Goal: Task Accomplishment & Management: Contribute content

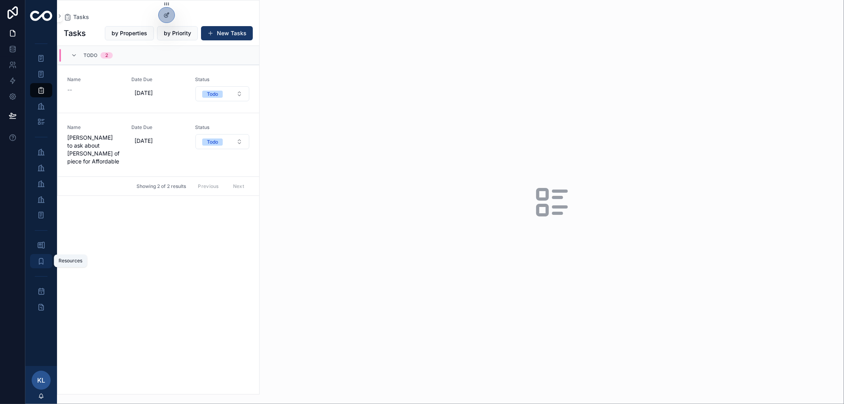
click at [41, 260] on icon "scrollable content" at bounding box center [41, 261] width 8 height 8
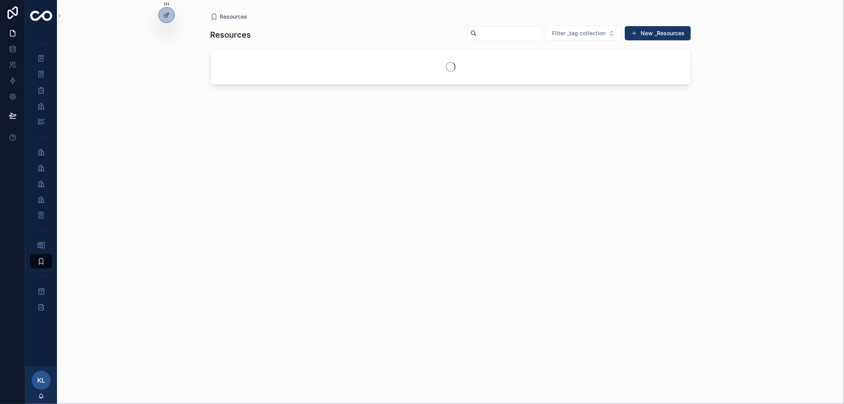
click at [486, 34] on input "scrollable content" at bounding box center [509, 33] width 65 height 11
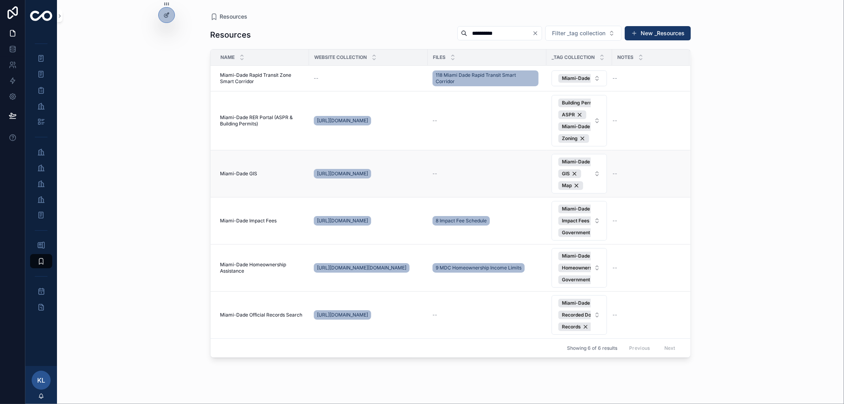
type input "**********"
click at [251, 176] on span "Miami-Dade GIS" at bounding box center [238, 174] width 37 height 6
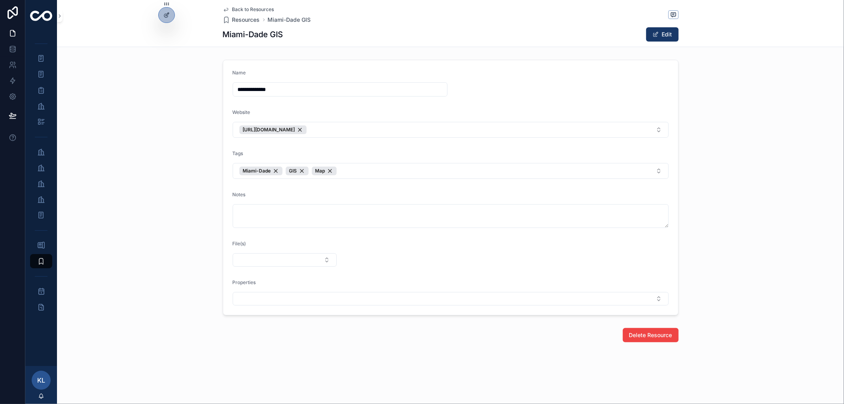
click at [224, 8] on icon "scrollable content" at bounding box center [226, 9] width 6 height 6
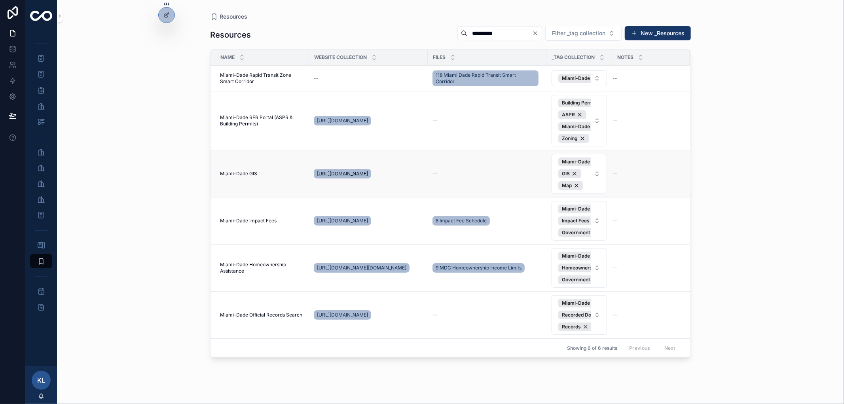
click at [361, 177] on span "[URL][DOMAIN_NAME]" at bounding box center [342, 174] width 51 height 6
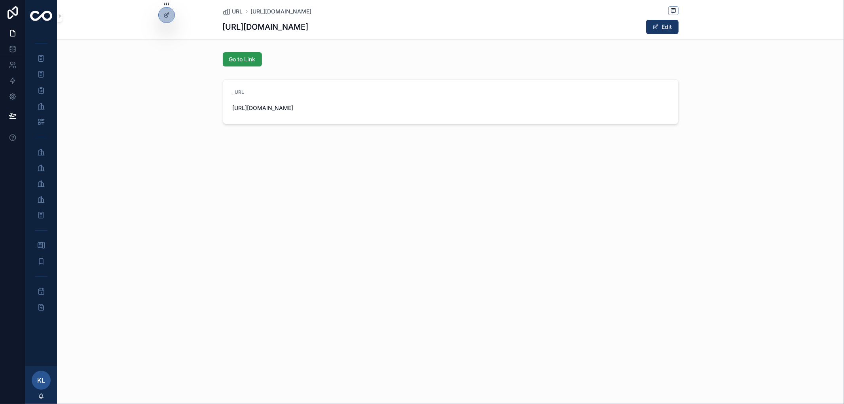
click at [249, 64] on button "Go to Link" at bounding box center [242, 59] width 39 height 14
drag, startPoint x: 42, startPoint y: 168, endPoint x: 47, endPoint y: 169, distance: 4.6
click at [42, 168] on icon "scrollable content" at bounding box center [41, 168] width 8 height 8
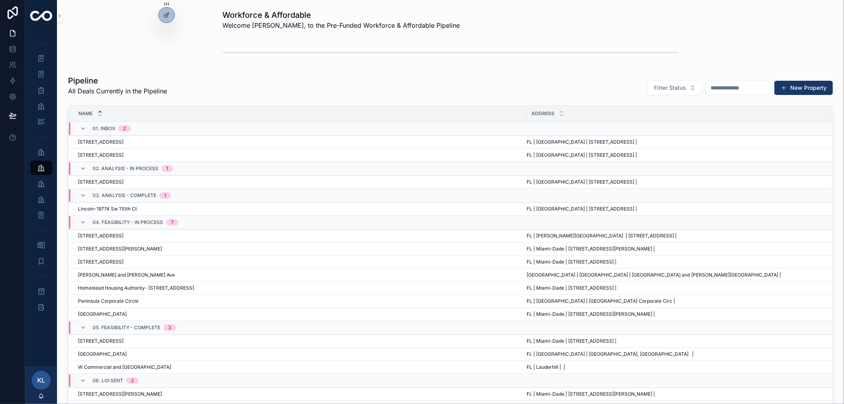
drag, startPoint x: 109, startPoint y: 249, endPoint x: 110, endPoint y: 254, distance: 4.8
click at [109, 250] on span "[STREET_ADDRESS][PERSON_NAME]" at bounding box center [120, 249] width 84 height 6
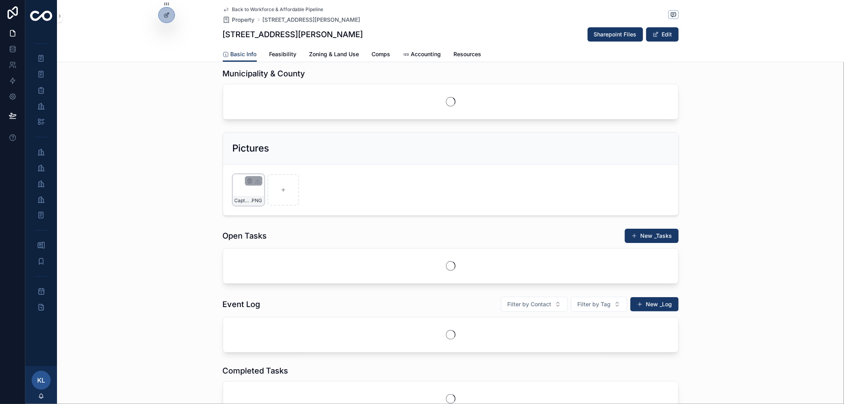
scroll to position [264, 0]
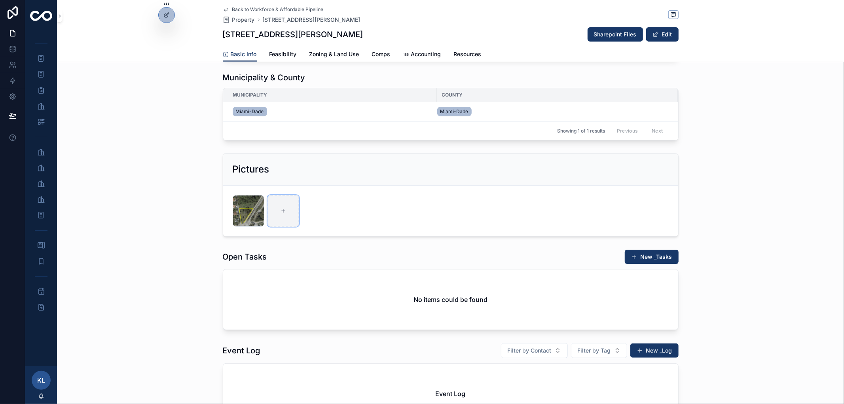
click at [282, 227] on div "scrollable content" at bounding box center [284, 211] width 32 height 32
type input "**********"
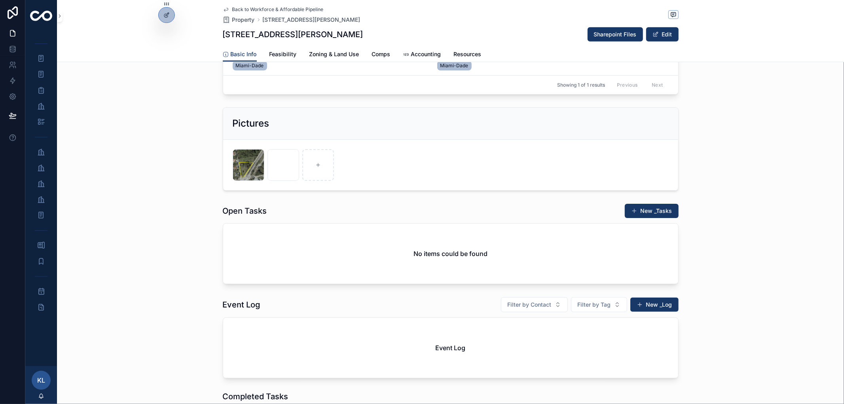
scroll to position [351, 0]
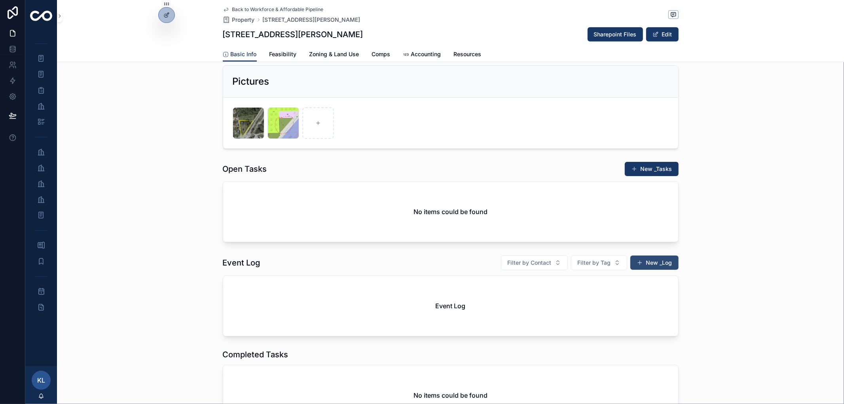
click at [646, 270] on button "New _Log" at bounding box center [654, 263] width 48 height 14
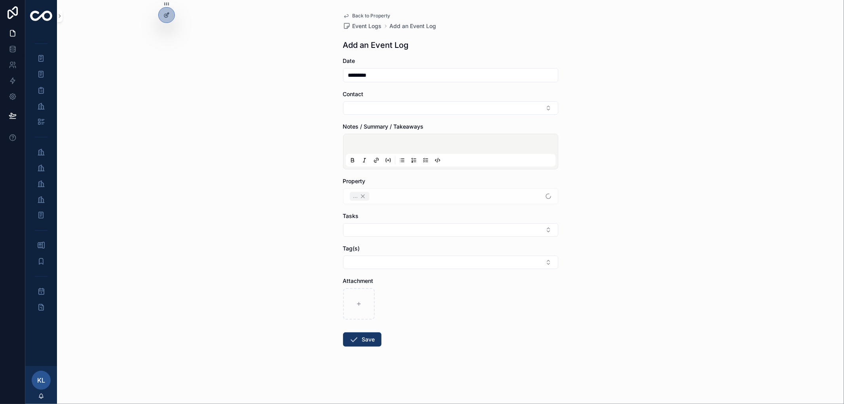
click at [374, 143] on p "scrollable content" at bounding box center [452, 145] width 210 height 8
paste div "scrollable content"
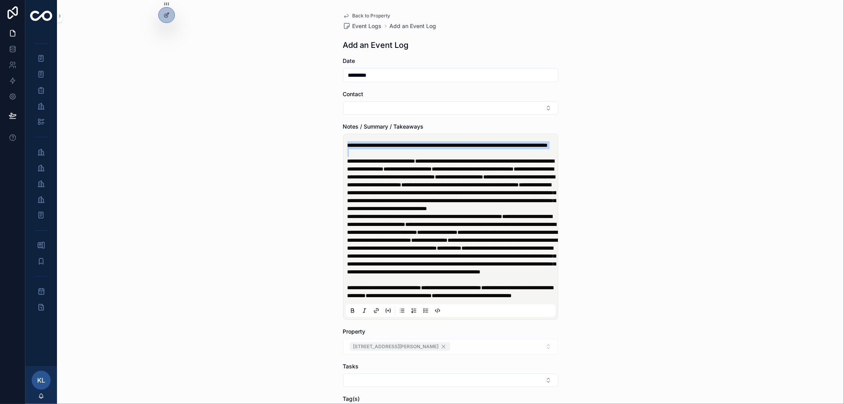
drag, startPoint x: 446, startPoint y: 160, endPoint x: 318, endPoint y: 139, distance: 129.9
click at [318, 139] on div "**********" at bounding box center [450, 202] width 787 height 404
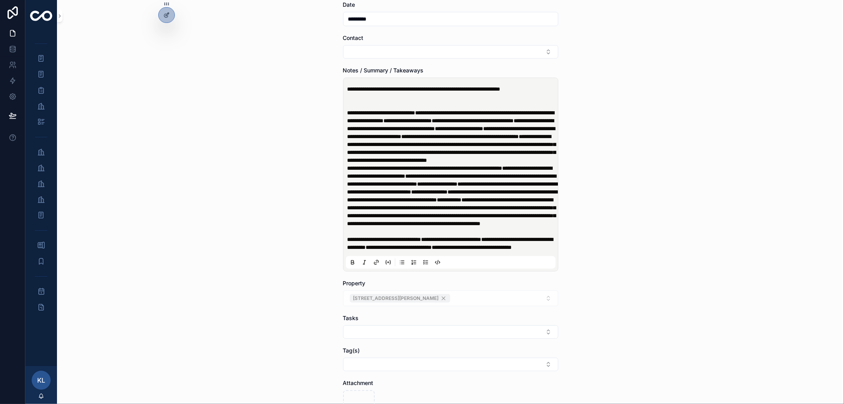
scroll to position [176, 0]
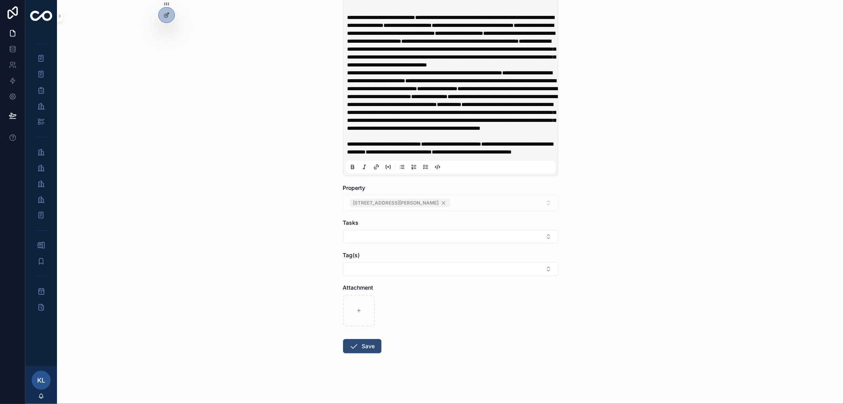
click at [367, 353] on button "Save" at bounding box center [362, 346] width 38 height 14
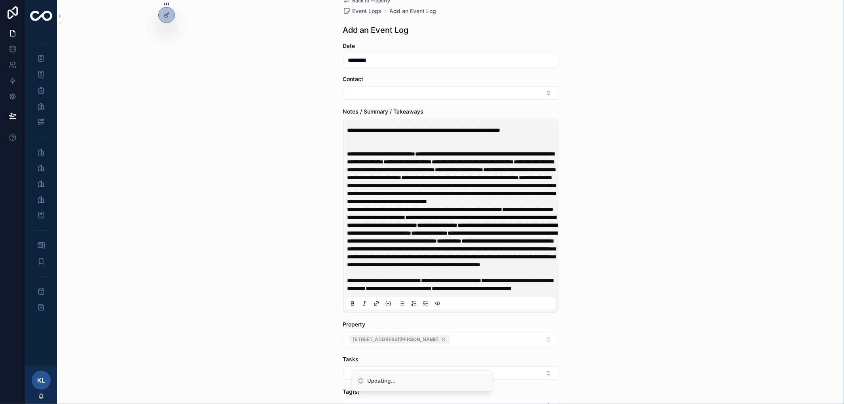
scroll to position [0, 0]
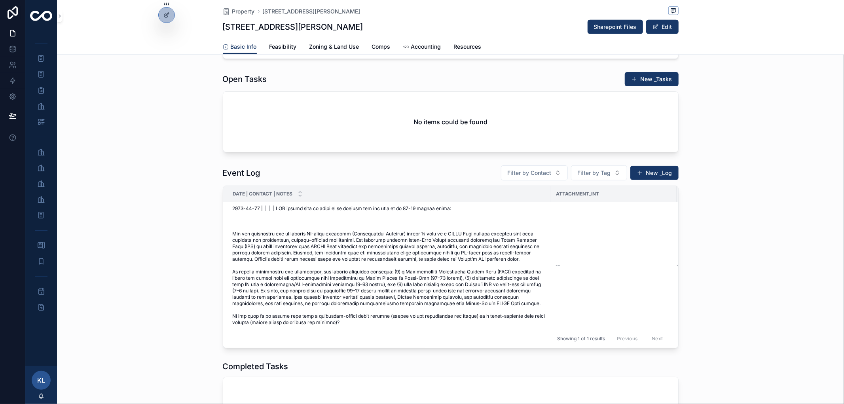
scroll to position [484, 0]
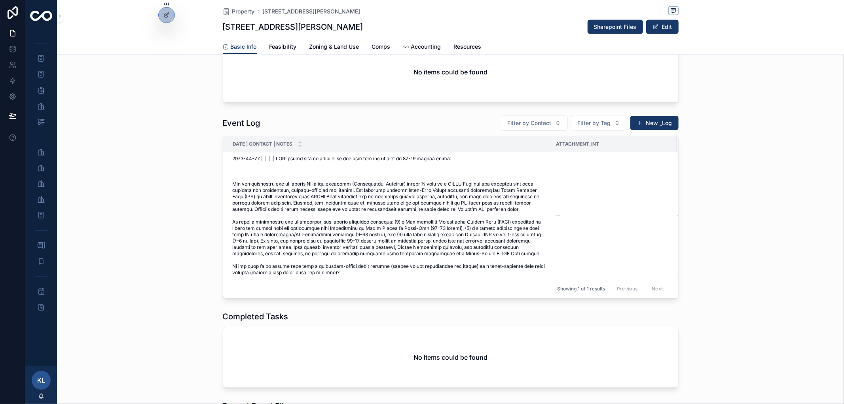
click at [363, 276] on span "scrollable content" at bounding box center [390, 216] width 314 height 120
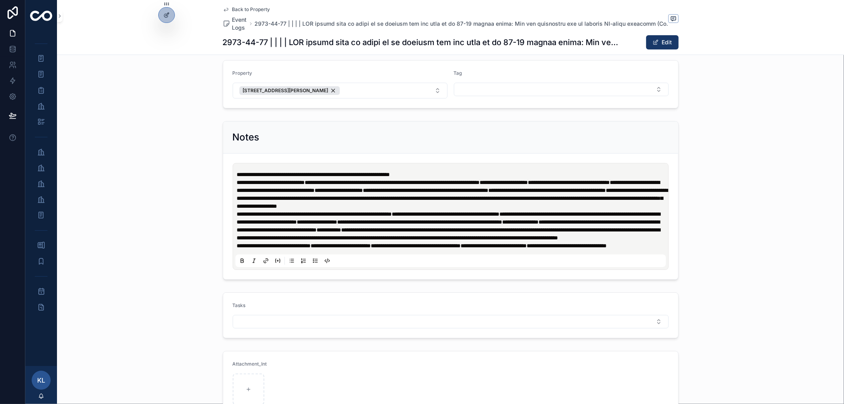
scroll to position [110, 0]
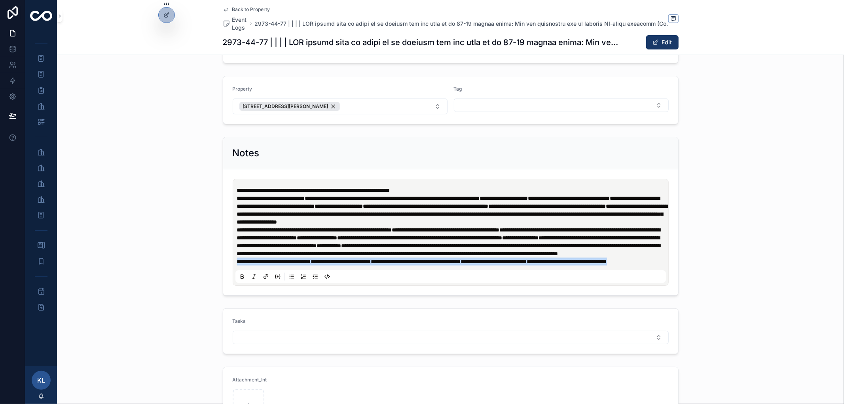
drag, startPoint x: 268, startPoint y: 281, endPoint x: 219, endPoint y: 279, distance: 49.1
click at [223, 279] on div "**********" at bounding box center [451, 216] width 456 height 159
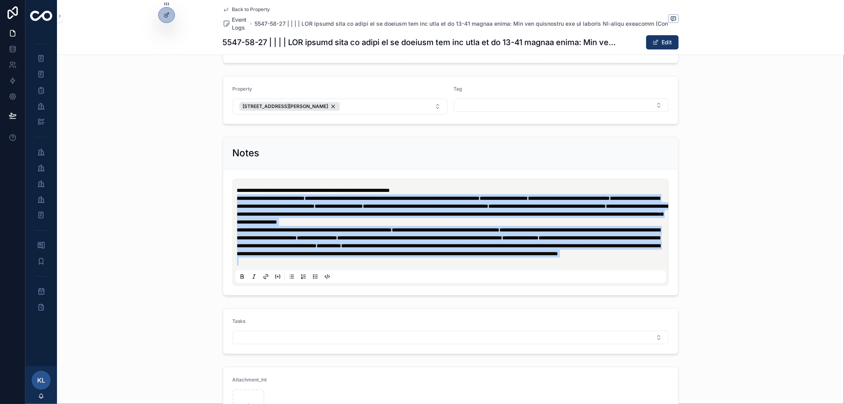
drag, startPoint x: 457, startPoint y: 278, endPoint x: 224, endPoint y: 195, distance: 247.9
click at [224, 195] on form "**********" at bounding box center [450, 232] width 455 height 126
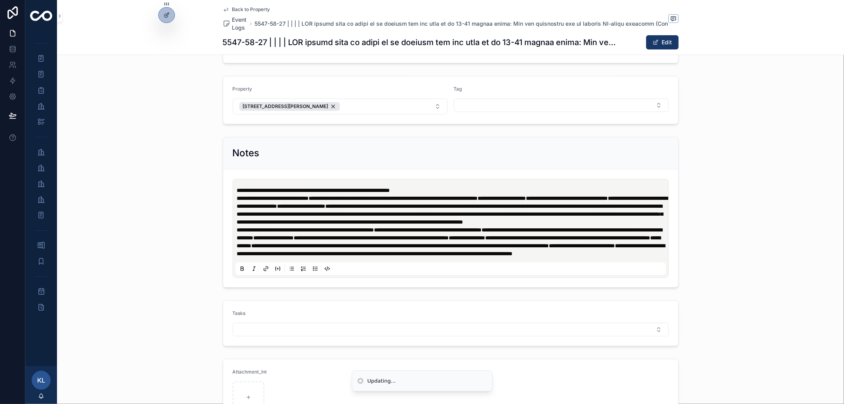
click at [458, 192] on p "**********" at bounding box center [452, 190] width 431 height 8
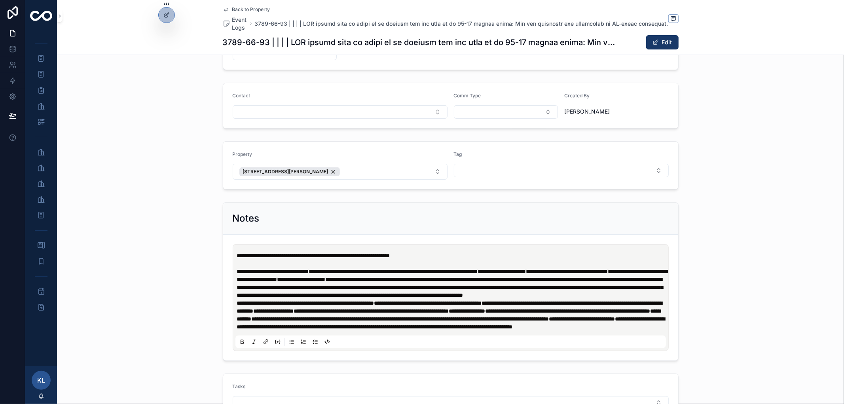
scroll to position [0, 0]
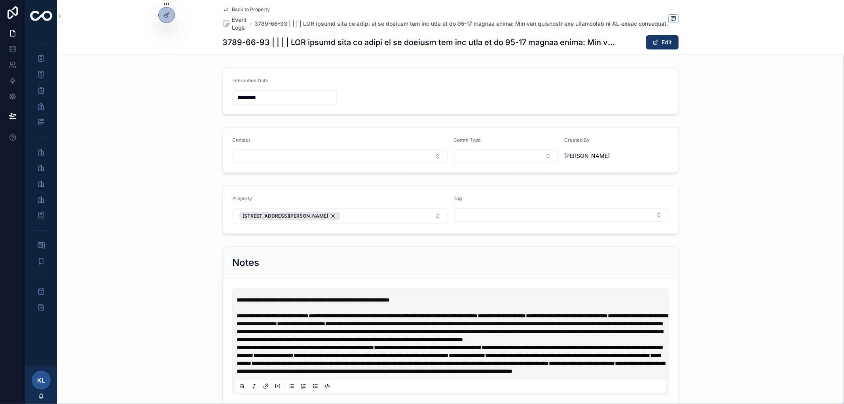
click at [233, 9] on span "Back to Property" at bounding box center [251, 9] width 38 height 6
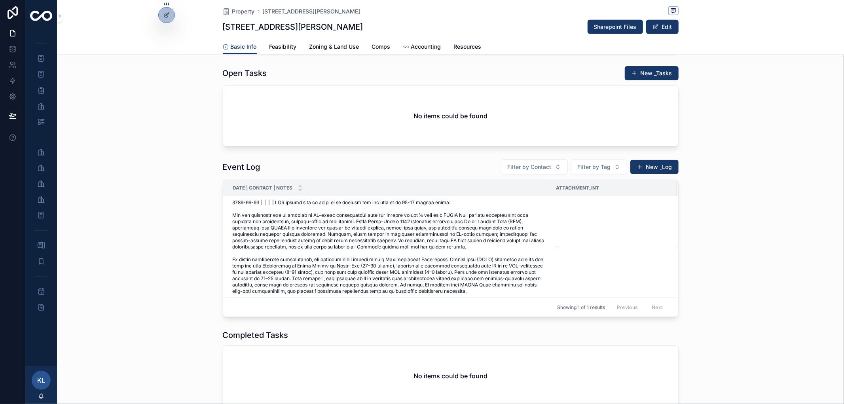
scroll to position [484, 0]
